Goal: Information Seeking & Learning: Check status

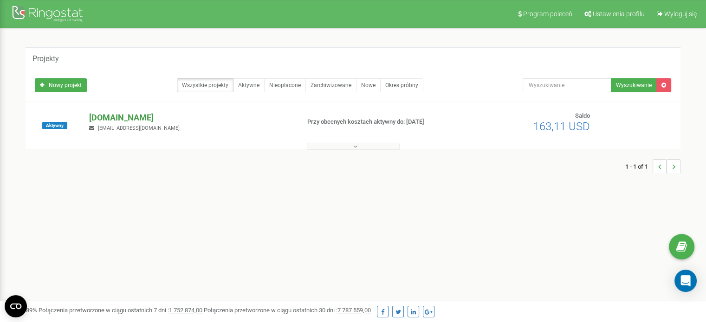
click at [142, 119] on p "[DOMAIN_NAME]" at bounding box center [190, 118] width 203 height 12
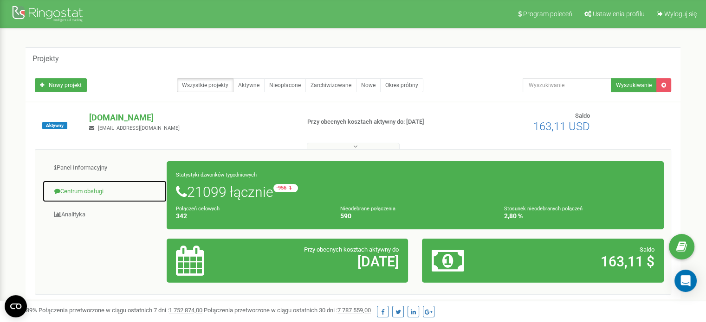
click at [70, 193] on link "Centrum obsługi" at bounding box center [104, 191] width 125 height 23
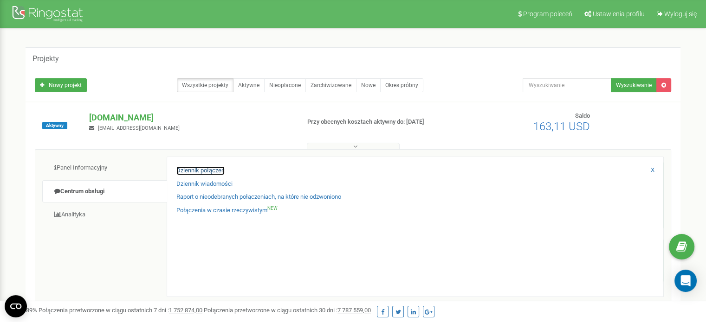
click at [204, 168] on link "Dziennik połączeń" at bounding box center [200, 171] width 48 height 9
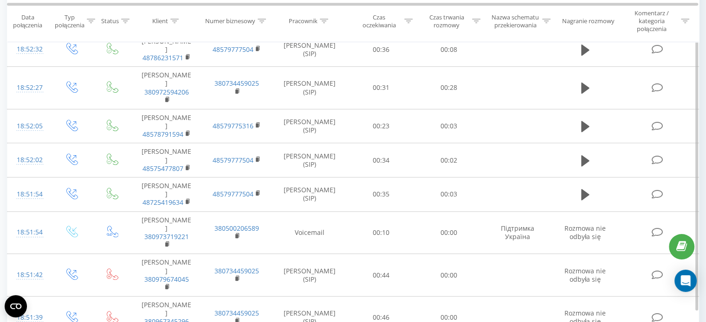
scroll to position [619, 0]
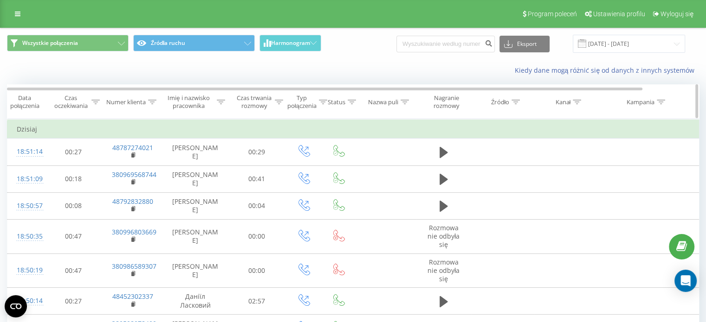
click at [218, 101] on icon at bounding box center [221, 102] width 8 height 5
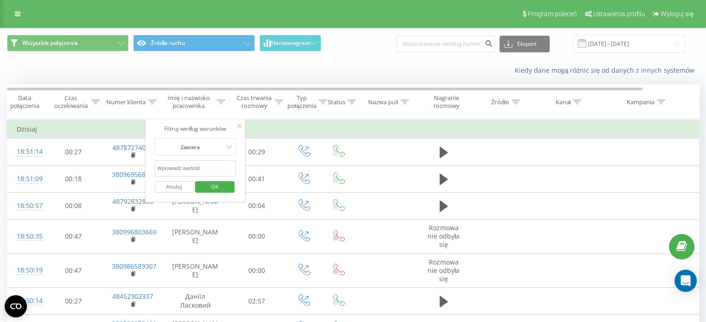
click at [189, 168] on input "text" at bounding box center [196, 169] width 82 height 16
type input "nikola"
click button "OK" at bounding box center [214, 187] width 39 height 12
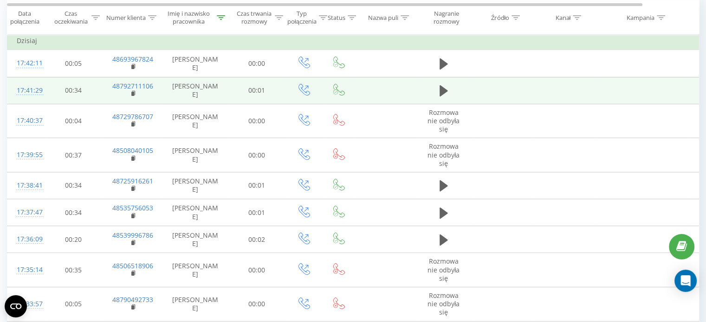
scroll to position [93, 0]
